Goal: Answer question/provide support: Share knowledge or assist other users

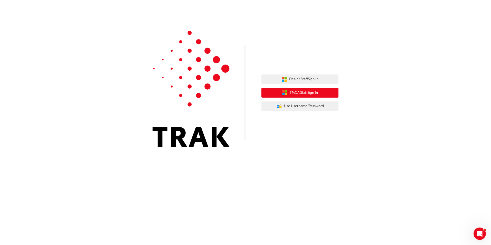
click at [316, 96] on span "TMCA Staff Sign In" at bounding box center [304, 93] width 28 height 6
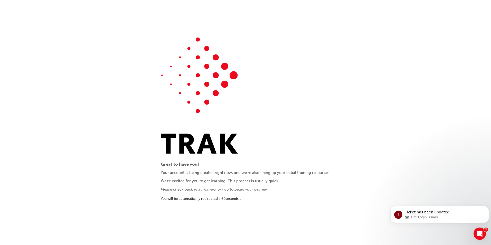
click at [477, 234] on icon "Open Intercom Messenger" at bounding box center [480, 234] width 8 height 8
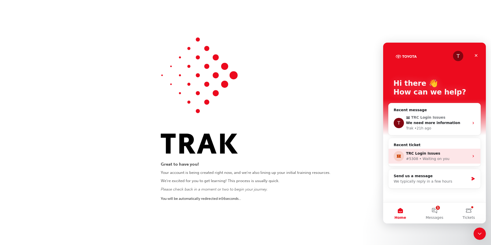
click at [456, 152] on div "TRC Login Issues" at bounding box center [437, 153] width 63 height 5
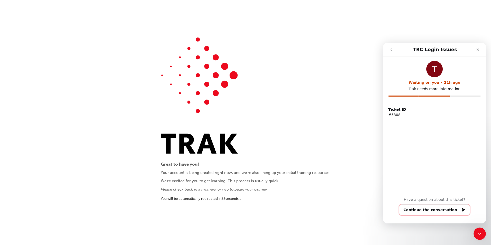
click at [417, 213] on button "Continue the conversation" at bounding box center [434, 210] width 71 height 11
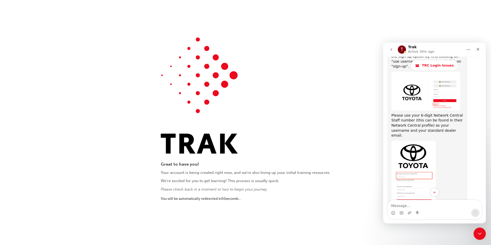
scroll to position [406, 0]
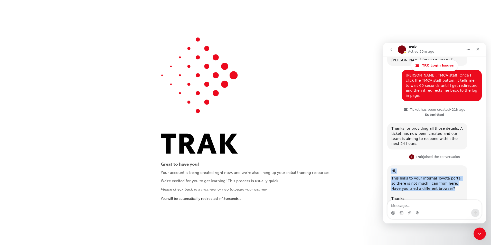
drag, startPoint x: 444, startPoint y: 154, endPoint x: 392, endPoint y: 137, distance: 55.0
click at [392, 169] on div "Hi, This links to your internal Toyota portal so there is not much I can from h…" at bounding box center [428, 189] width 72 height 40
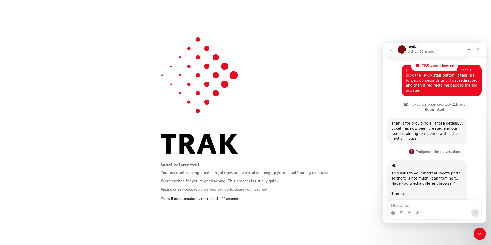
drag, startPoint x: 392, startPoint y: 137, endPoint x: 432, endPoint y: 159, distance: 45.4
click at [432, 171] on div "This links to your internal Toyota portal so there is not much I can from here.…" at bounding box center [428, 183] width 72 height 25
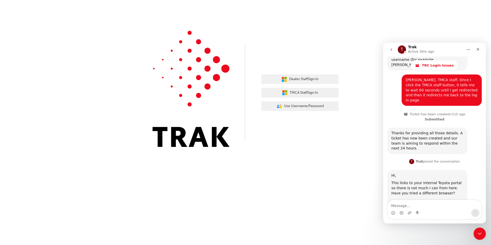
scroll to position [406, 0]
